Goal: Information Seeking & Learning: Learn about a topic

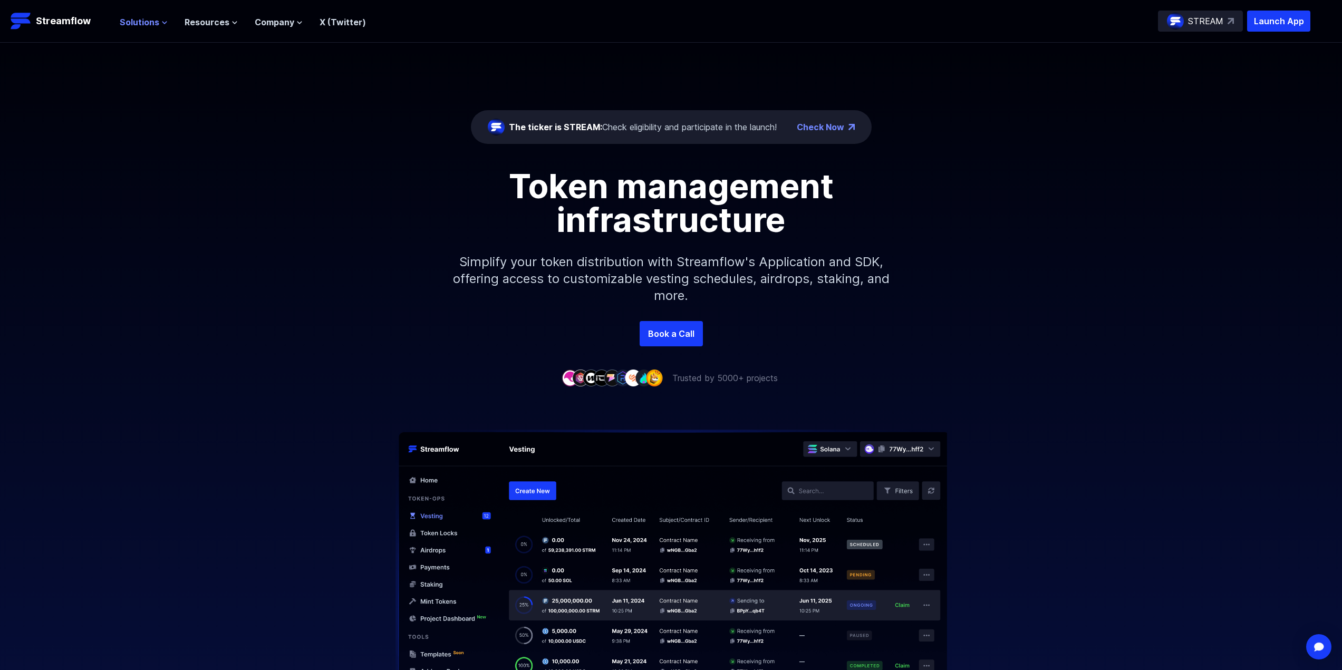
click at [127, 17] on span "Solutions" at bounding box center [140, 22] width 40 height 13
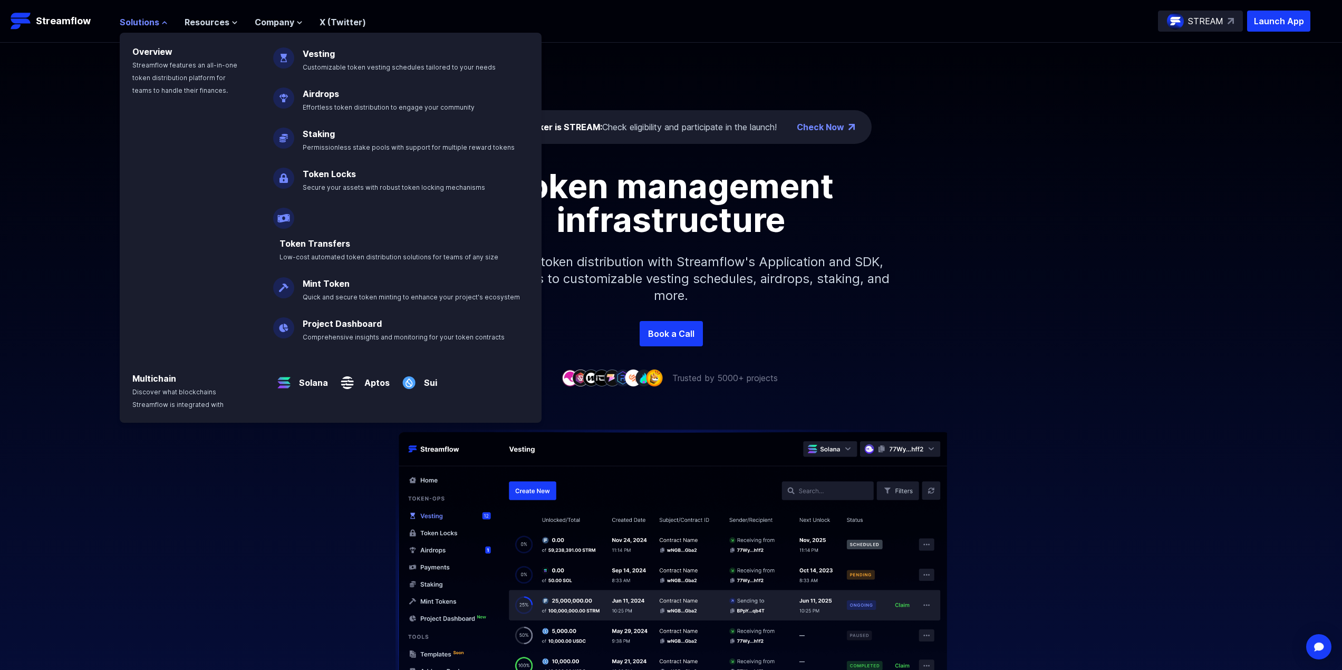
click at [127, 17] on span "Solutions" at bounding box center [140, 22] width 40 height 13
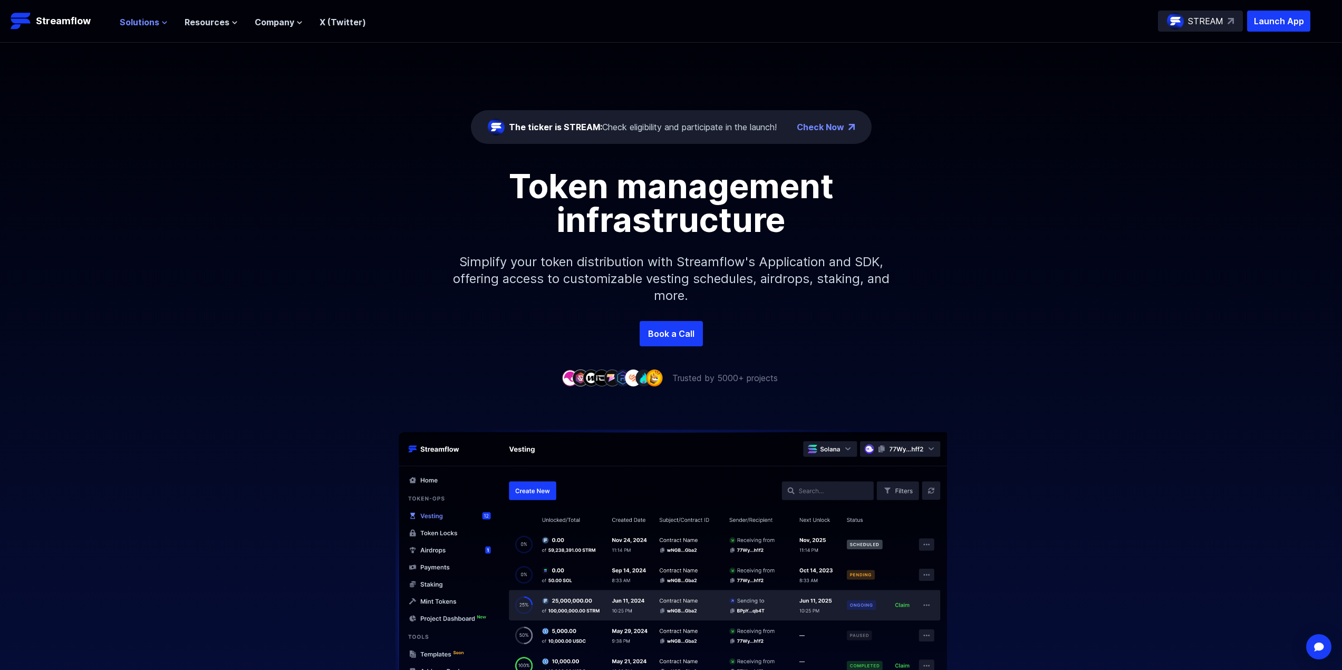
click at [140, 21] on span "Solutions" at bounding box center [140, 22] width 40 height 13
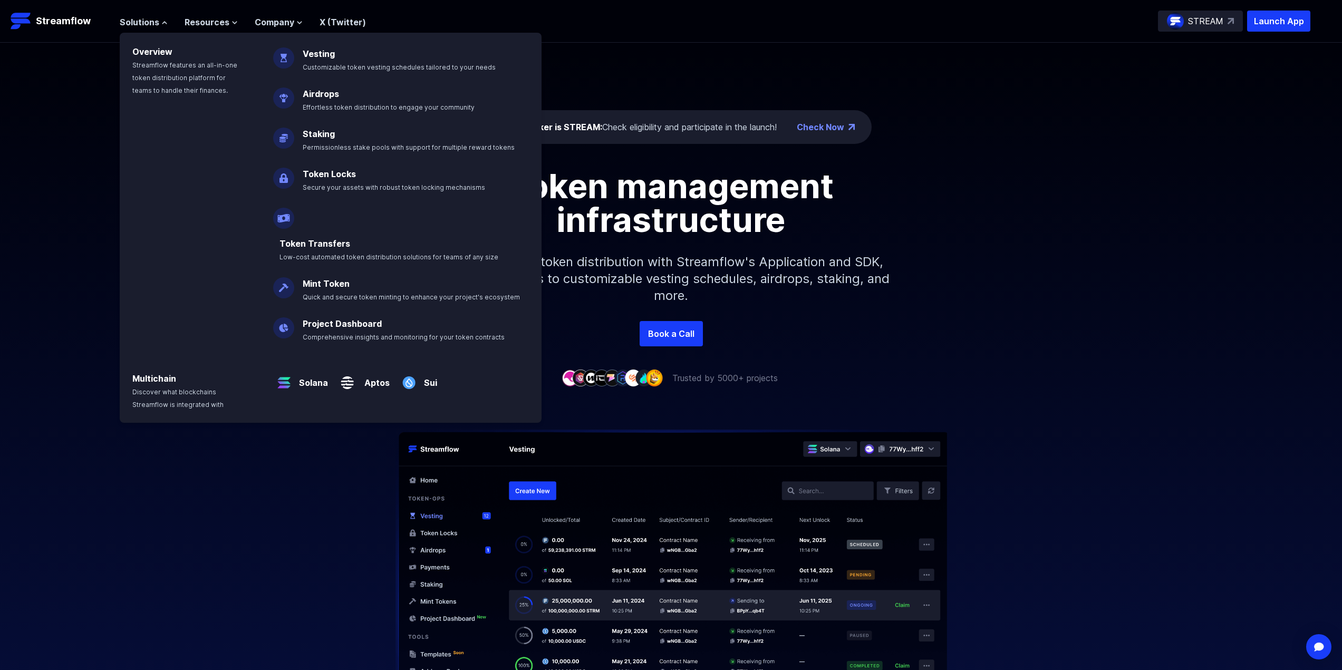
click at [566, 76] on div "The ticker is STREAM: Check eligibility and participate in the launch! Check No…" at bounding box center [671, 182] width 1342 height 278
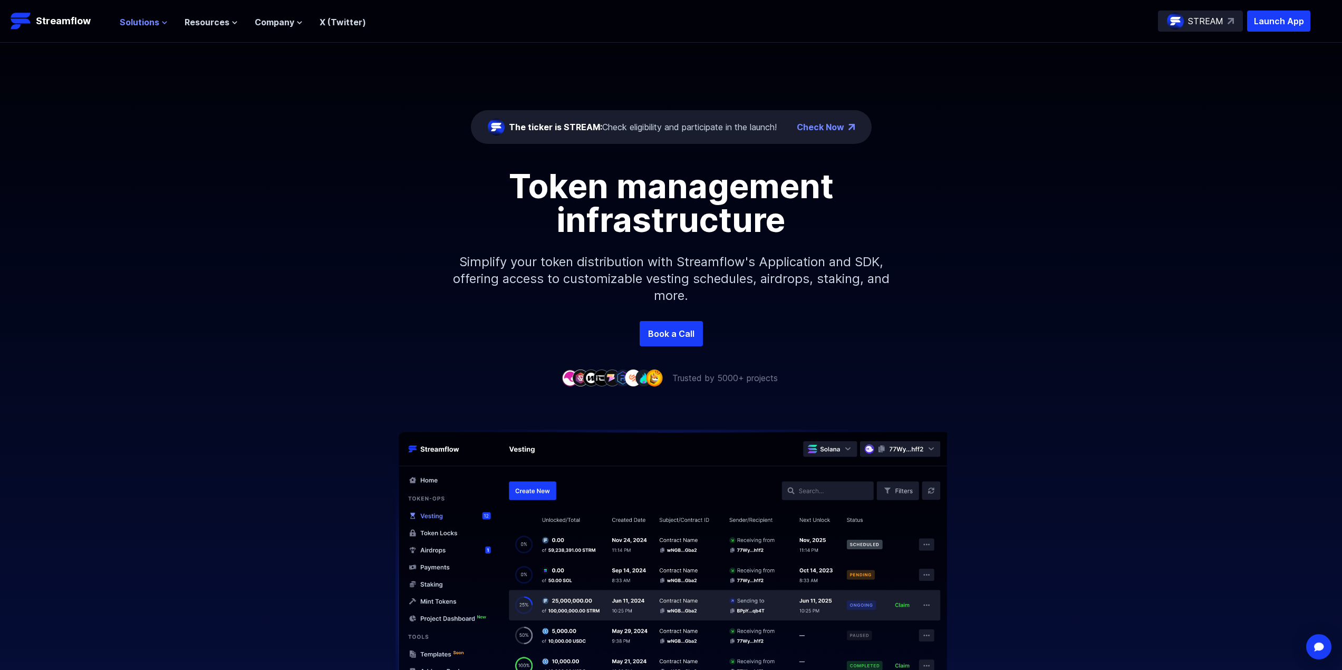
click at [155, 26] on span "Solutions" at bounding box center [140, 22] width 40 height 13
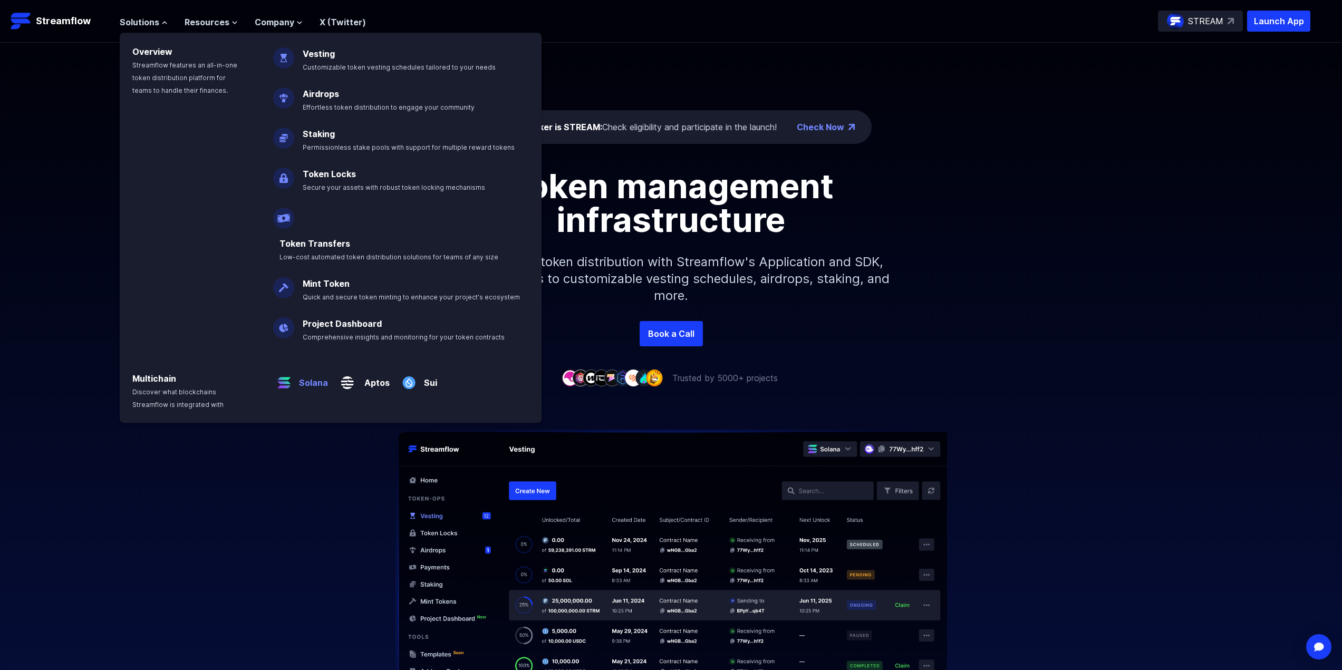
click at [307, 368] on p "Solana" at bounding box center [311, 378] width 33 height 21
